Goal: Information Seeking & Learning: Learn about a topic

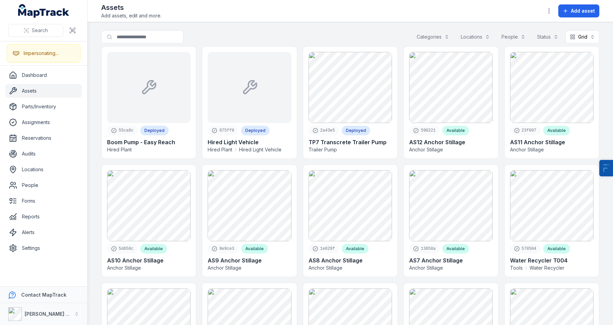
click at [361, 26] on main "Search for assets Categories Locations People Status Grid **** 55ca8c Deployed …" at bounding box center [350, 173] width 525 height 303
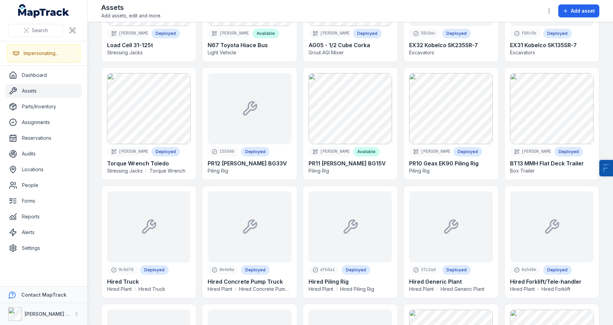
scroll to position [931, 0]
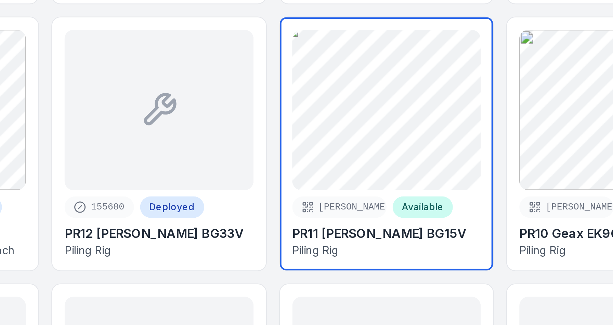
click at [345, 106] on link at bounding box center [350, 117] width 94 height 112
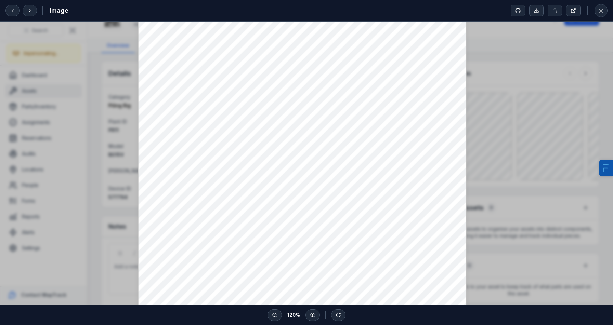
scroll to position [80, 0]
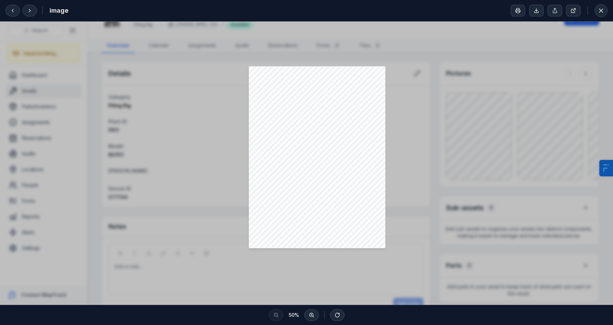
click at [414, 179] on div at bounding box center [306, 130] width 613 height 376
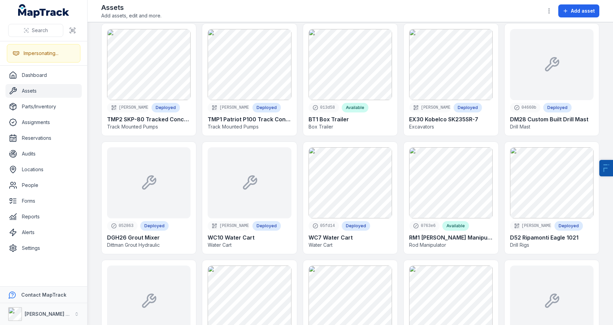
scroll to position [1325, 0]
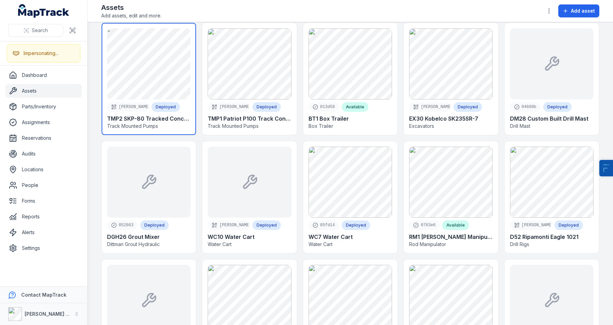
click at [148, 68] on link at bounding box center [149, 79] width 94 height 112
click at [162, 68] on link at bounding box center [149, 79] width 94 height 112
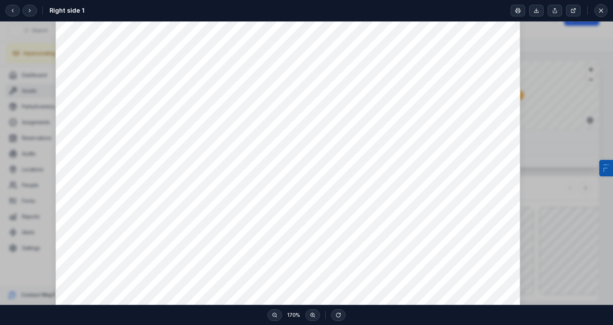
click at [541, 98] on div at bounding box center [306, 163] width 613 height 283
click at [38, 80] on div at bounding box center [306, 163] width 613 height 283
click at [26, 8] on button at bounding box center [30, 11] width 14 height 12
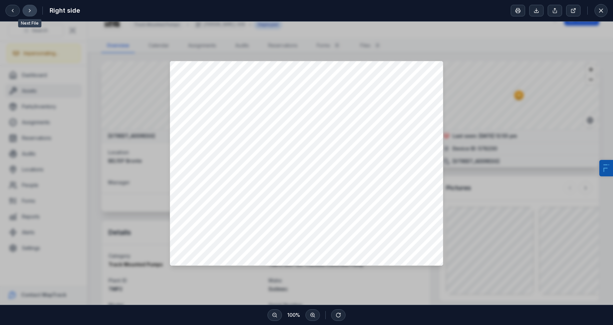
click at [28, 10] on icon at bounding box center [29, 10] width 5 height 5
click at [13, 12] on icon at bounding box center [12, 10] width 1 height 3
click at [35, 9] on button at bounding box center [30, 11] width 14 height 12
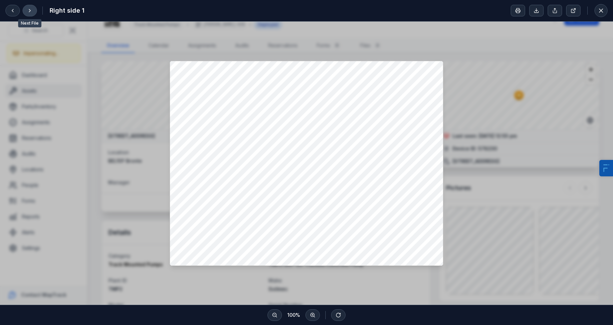
click at [35, 9] on button at bounding box center [30, 11] width 14 height 12
click at [109, 96] on div at bounding box center [306, 163] width 613 height 283
click at [602, 12] on icon at bounding box center [600, 10] width 3 height 3
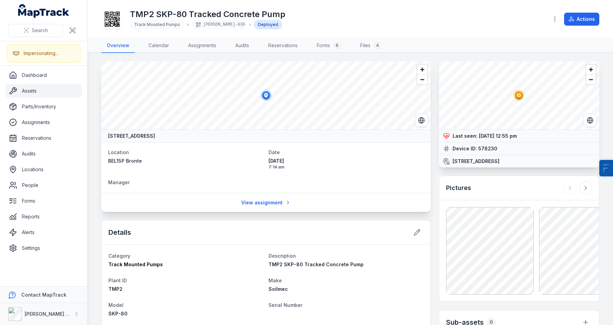
click at [60, 91] on link "Assets" at bounding box center [43, 91] width 76 height 14
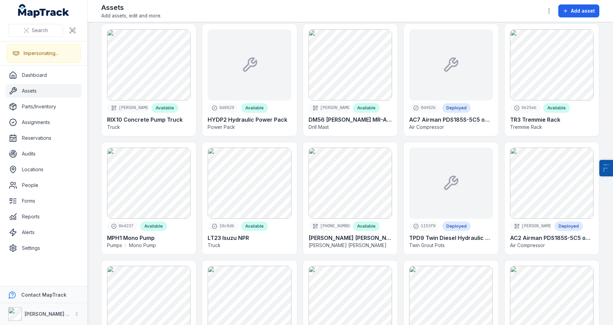
scroll to position [1704, 0]
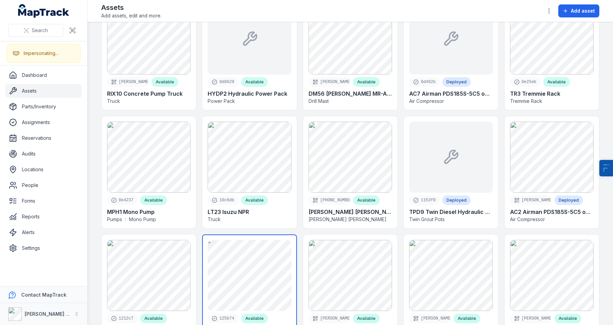
click at [242, 293] on link at bounding box center [249, 290] width 94 height 112
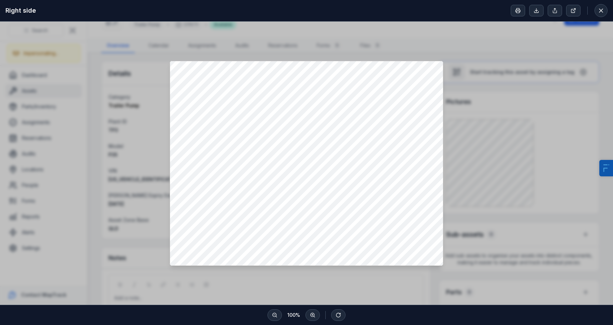
click at [88, 117] on div at bounding box center [306, 163] width 613 height 283
click at [50, 98] on div at bounding box center [306, 163] width 613 height 283
click at [417, 52] on div at bounding box center [306, 163] width 613 height 283
click at [324, 26] on div at bounding box center [306, 163] width 613 height 283
